Goal: Information Seeking & Learning: Learn about a topic

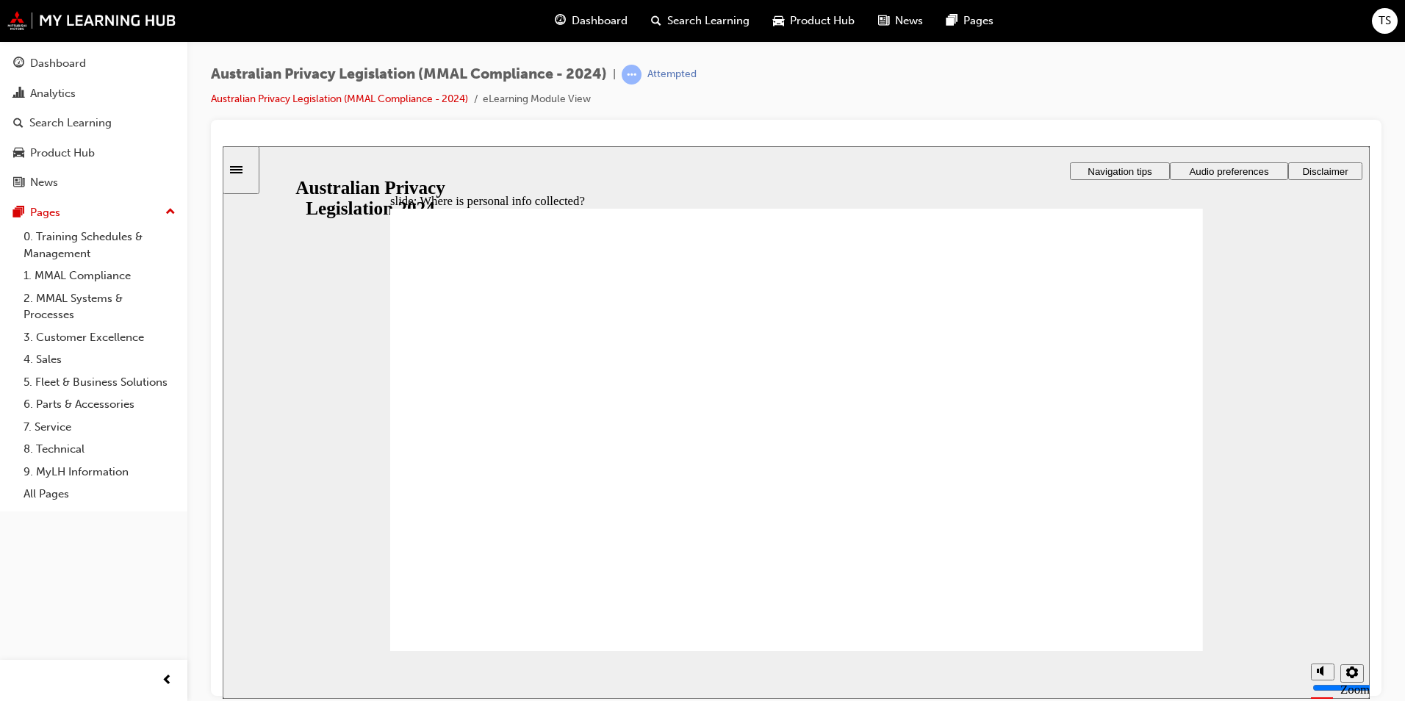
drag, startPoint x: 766, startPoint y: 363, endPoint x: 1004, endPoint y: 462, distance: 257.2
drag, startPoint x: 841, startPoint y: 378, endPoint x: 597, endPoint y: 474, distance: 261.6
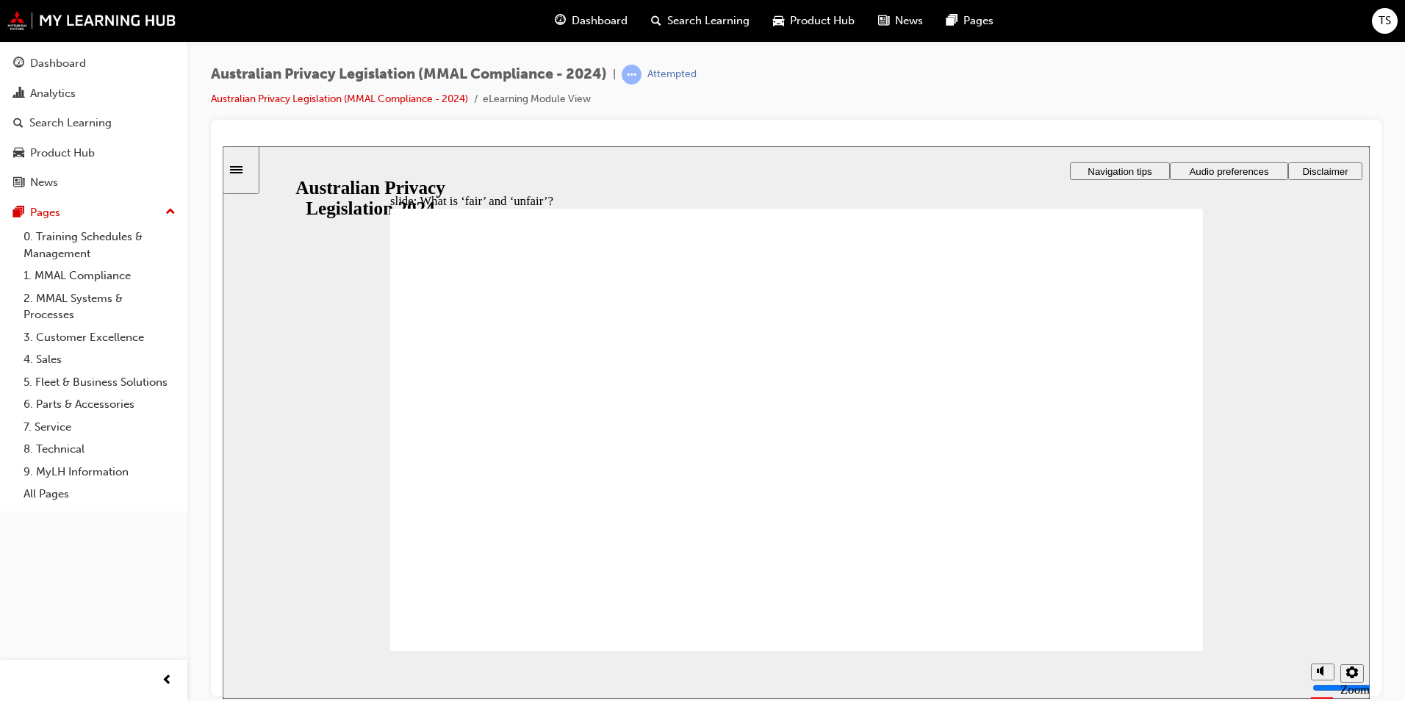
drag, startPoint x: 787, startPoint y: 355, endPoint x: 1009, endPoint y: 455, distance: 243.4
drag, startPoint x: 825, startPoint y: 365, endPoint x: 582, endPoint y: 489, distance: 273.1
drag, startPoint x: 566, startPoint y: 481, endPoint x: 1017, endPoint y: 478, distance: 451.2
drag, startPoint x: 798, startPoint y: 370, endPoint x: 578, endPoint y: 478, distance: 245.5
drag, startPoint x: 830, startPoint y: 370, endPoint x: 1078, endPoint y: 479, distance: 270.5
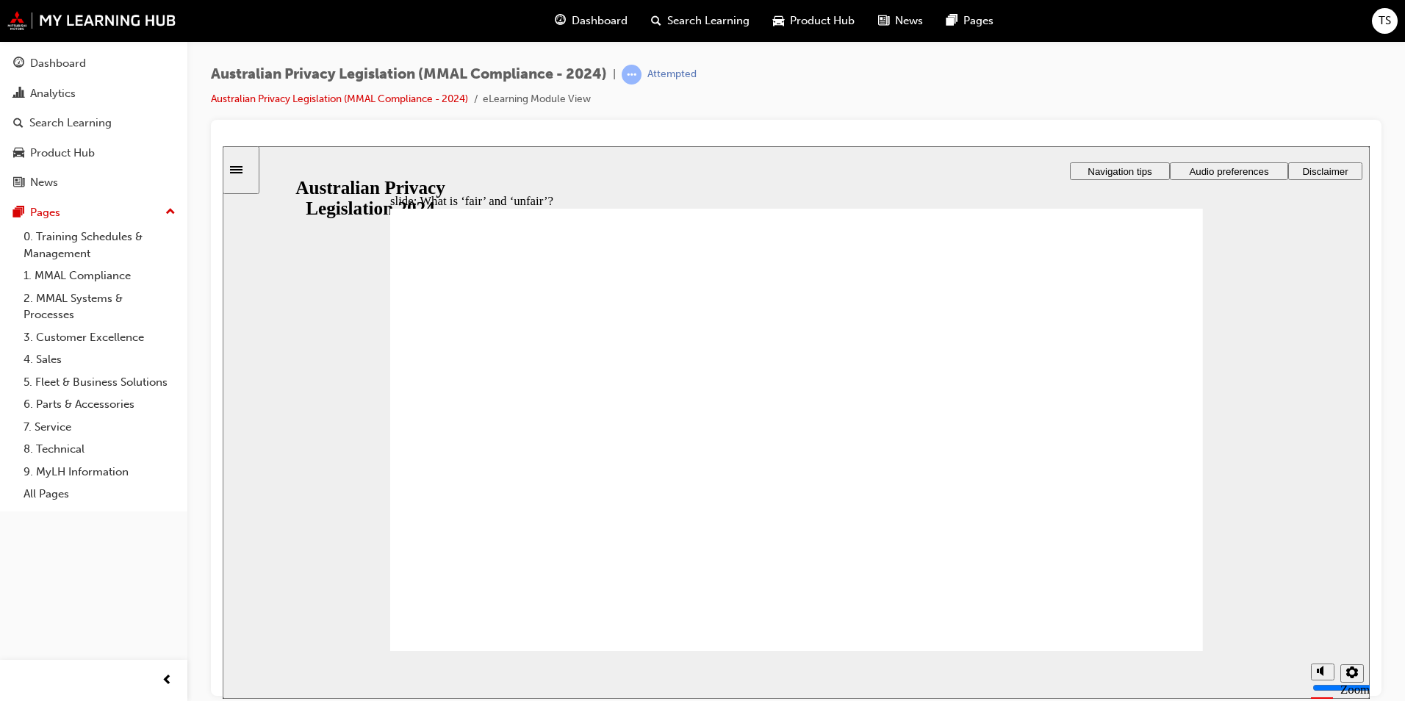
drag, startPoint x: 1036, startPoint y: 474, endPoint x: 602, endPoint y: 443, distance: 435.4
drag, startPoint x: 825, startPoint y: 356, endPoint x: 1060, endPoint y: 464, distance: 258.8
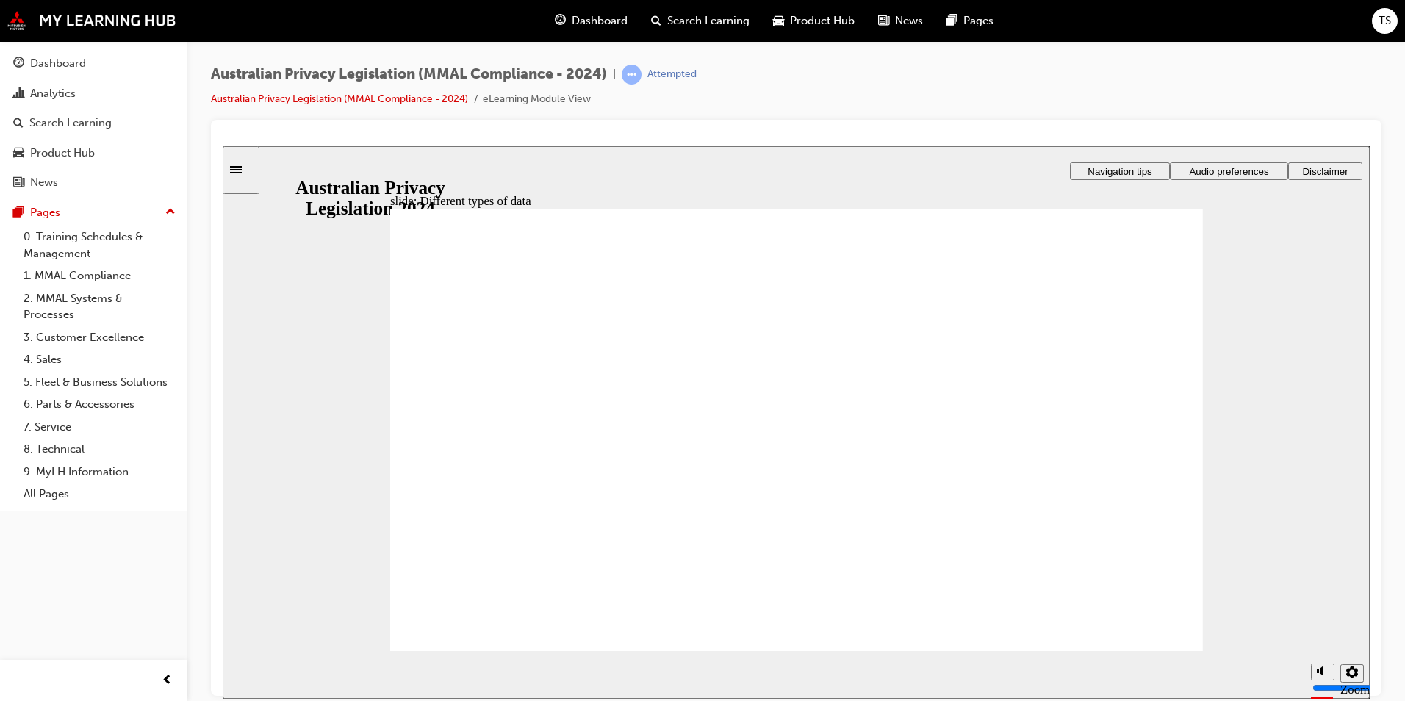
checkbox input "true"
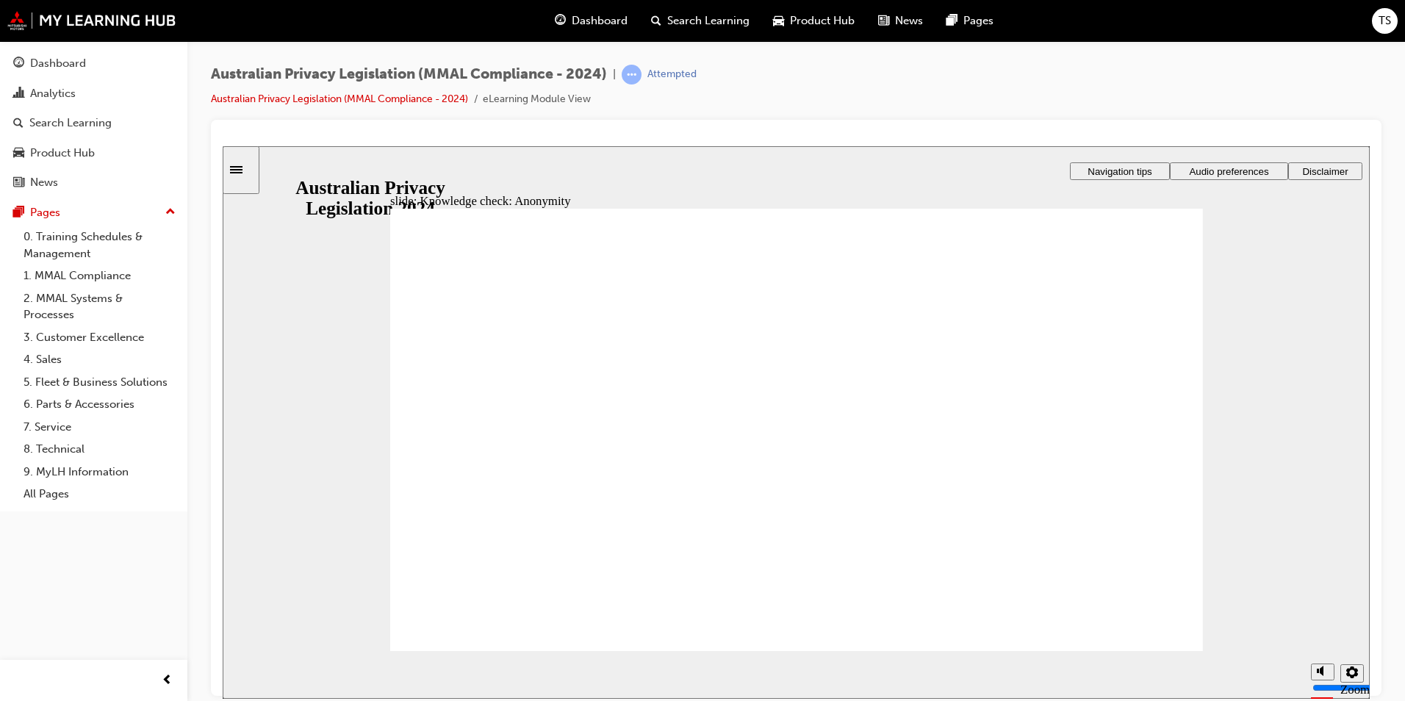
checkbox input "true"
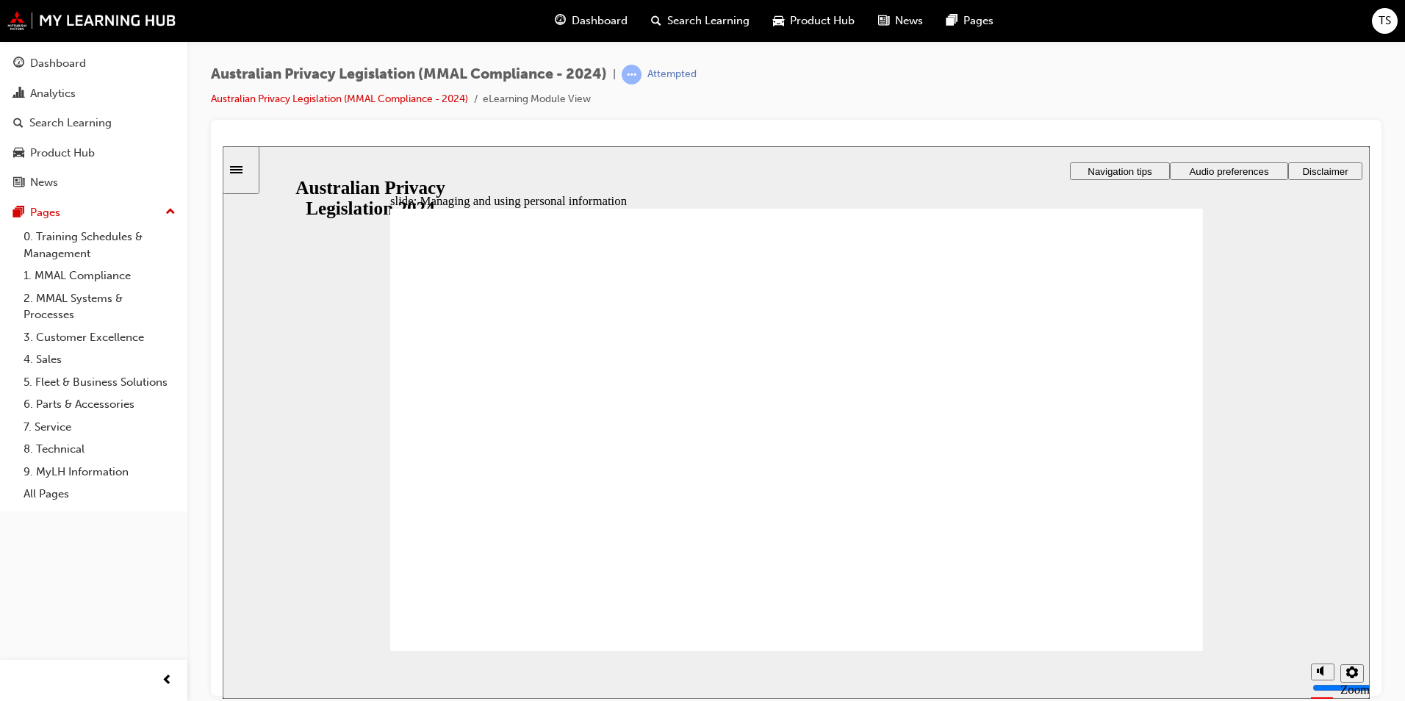
checkbox input "true"
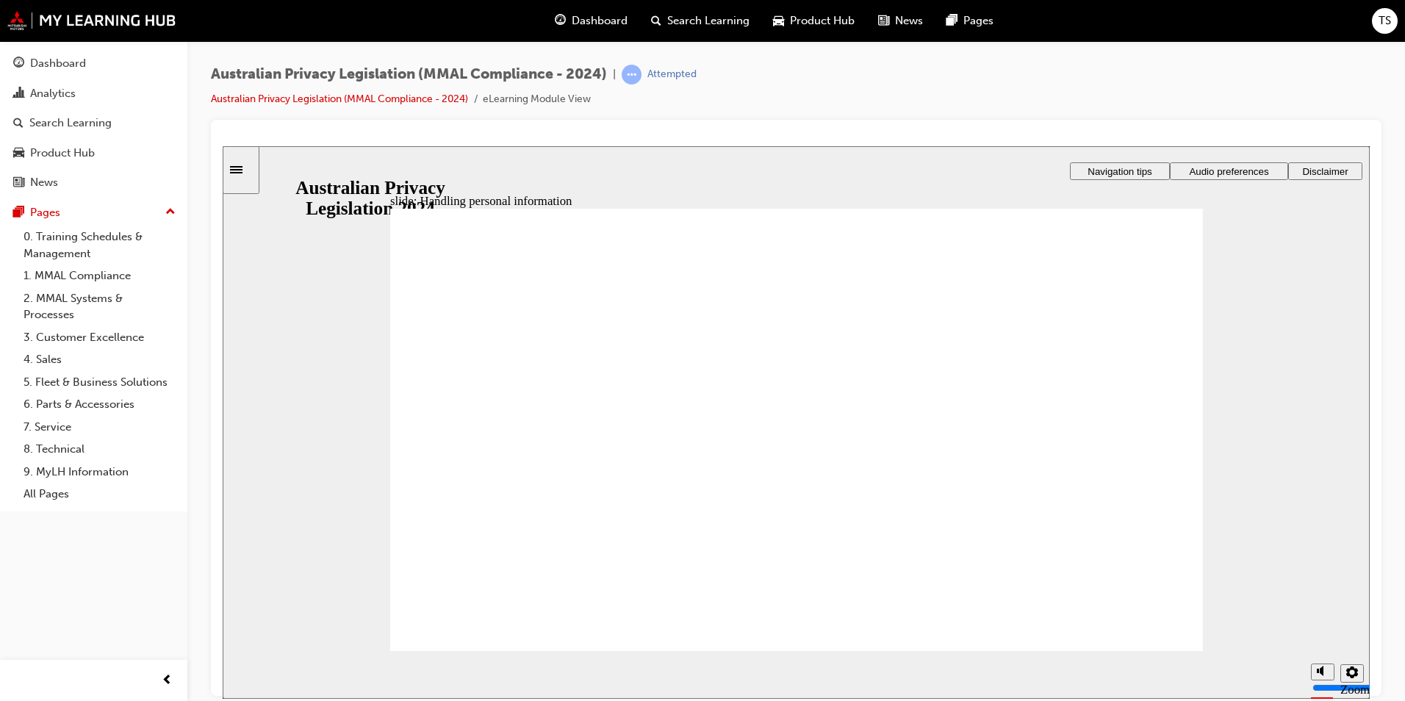
checkbox input "true"
